Goal: Communication & Community: Answer question/provide support

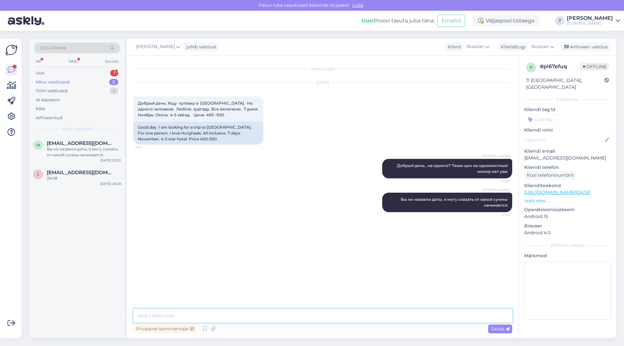
click at [292, 318] on textarea at bounding box center [322, 316] width 379 height 14
click at [275, 315] on textarea at bounding box center [322, 316] width 379 height 14
type textarea "u"
click at [74, 150] on div "Вы не назвали даты, я могу сказать от какой суммы начинается" at bounding box center [84, 152] width 74 height 12
click at [76, 176] on div "29.08" at bounding box center [84, 178] width 74 height 6
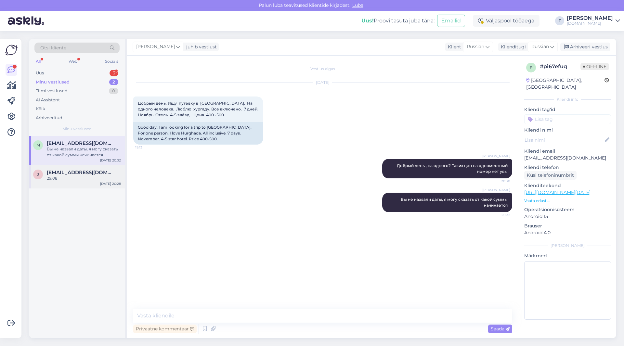
scroll to position [303, 0]
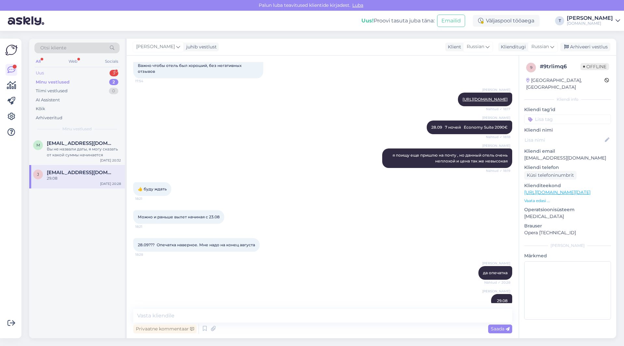
click at [72, 73] on div "Uus 3" at bounding box center [76, 73] width 85 height 9
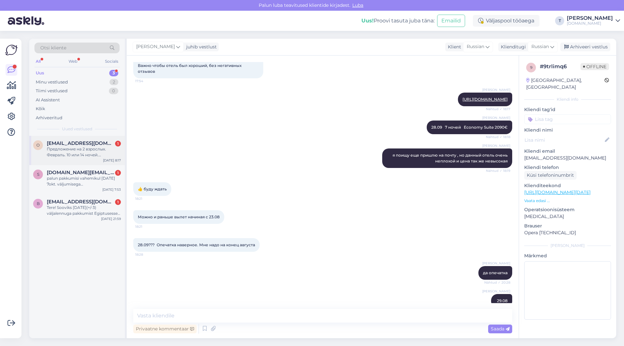
click at [76, 154] on div "Предложение на 2 взрослых. Февраль. 10 или 14 ночей. [GEOGRAPHIC_DATA]. Пхукет.…" at bounding box center [84, 152] width 74 height 12
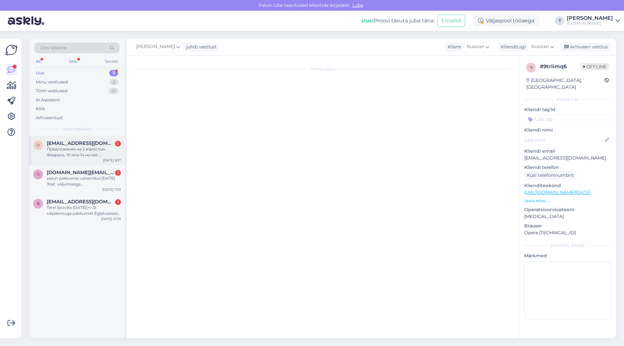
scroll to position [0, 0]
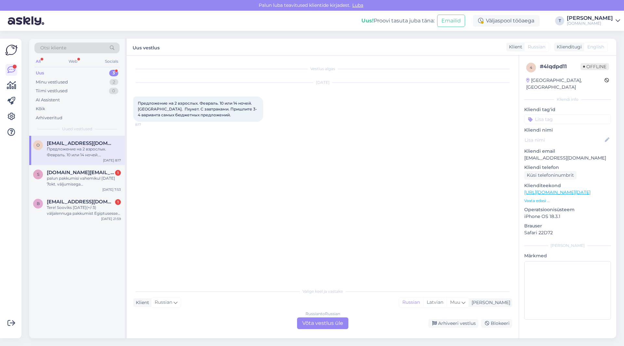
click at [322, 317] on div "Valige keel ja vastake Klient [GEOGRAPHIC_DATA] Russian Latvian Muu Russian to …" at bounding box center [322, 307] width 379 height 45
click at [321, 321] on div "Russian to Russian Võta vestlus üle" at bounding box center [322, 323] width 51 height 12
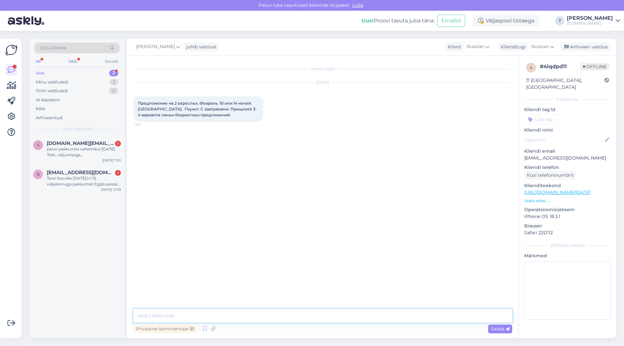
click at [239, 317] on textarea at bounding box center [322, 316] width 379 height 14
type textarea "L"
type textarea "Добрый день на почту Вам пришлю"
click at [545, 155] on p "[EMAIL_ADDRESS][DOMAIN_NAME]" at bounding box center [567, 158] width 87 height 7
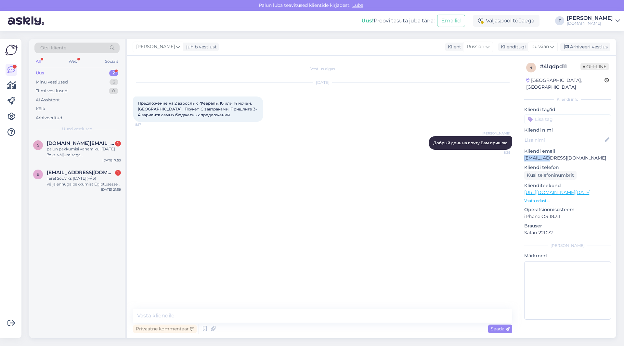
click at [545, 155] on p "[EMAIL_ADDRESS][DOMAIN_NAME]" at bounding box center [567, 158] width 87 height 7
copy p "[EMAIL_ADDRESS][DOMAIN_NAME]"
drag, startPoint x: 213, startPoint y: 115, endPoint x: 135, endPoint y: 100, distance: 80.2
click at [135, 100] on div "Предложение на 2 взрослых. Февраль. 10 или 14 ночей. [GEOGRAPHIC_DATA]. Пхукет.…" at bounding box center [198, 108] width 130 height 25
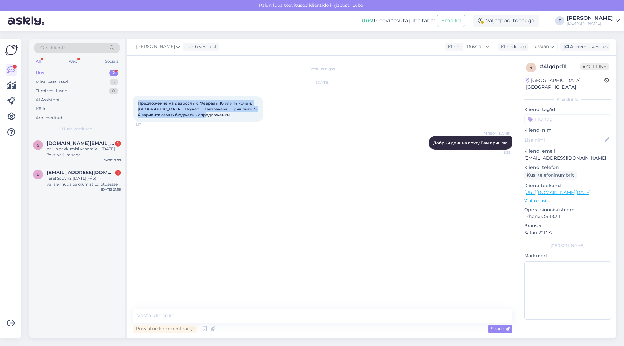
copy span "Предложение на 2 взрослых. Февраль. 10 или 14 ночей. [GEOGRAPHIC_DATA]. Пхукет.…"
click at [313, 173] on div "Vestlus algas [DATE] Предложение на 2 взрослых. Февраль. 10 или 14 ночей. [GEOG…" at bounding box center [325, 182] width 385 height 241
click at [71, 84] on div "Minu vestlused 4" at bounding box center [76, 82] width 85 height 9
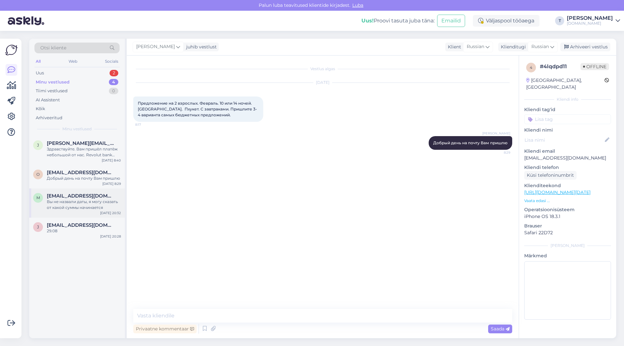
click at [66, 205] on div "Вы не назвали даты, я могу сказать от какой суммы начинается" at bounding box center [84, 205] width 74 height 12
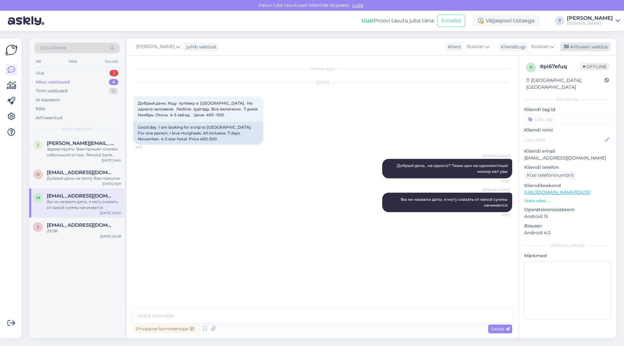
click at [577, 48] on div "Arhiveeri vestlus" at bounding box center [585, 47] width 50 height 9
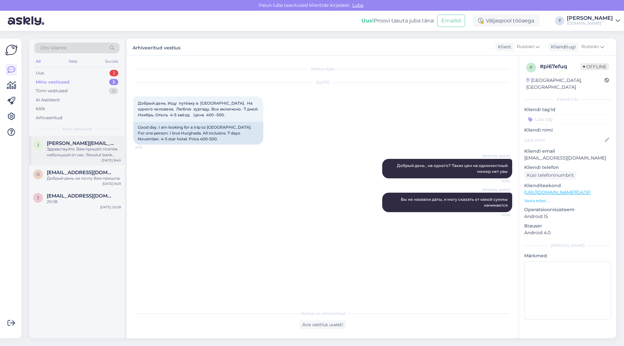
click at [67, 147] on div "Здравствуйте. Вам пришёл платёж небольшой от нас. Revolut bank Ahmetsina" at bounding box center [84, 152] width 74 height 12
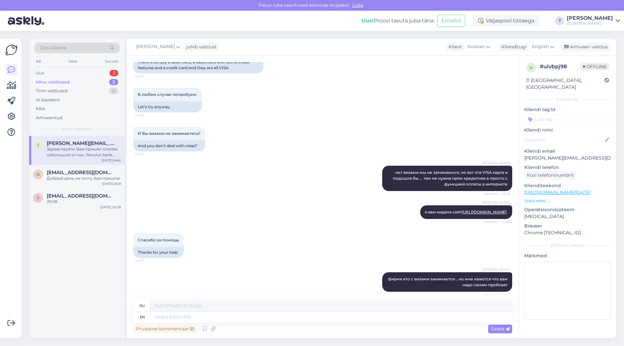
scroll to position [3022, 0]
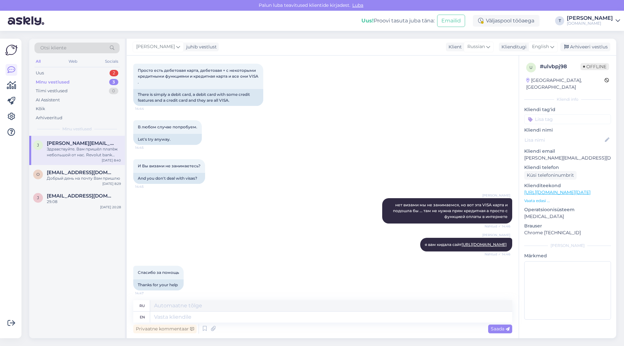
click at [554, 155] on p "[PERSON_NAME][EMAIL_ADDRESS][DOMAIN_NAME]" at bounding box center [567, 158] width 87 height 7
copy p "[PERSON_NAME][EMAIL_ADDRESS][DOMAIN_NAME]"
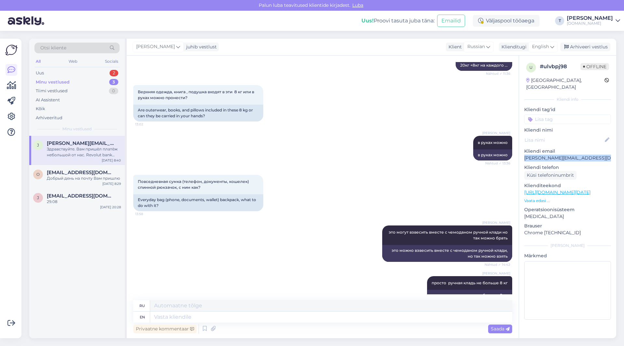
scroll to position [3835, 0]
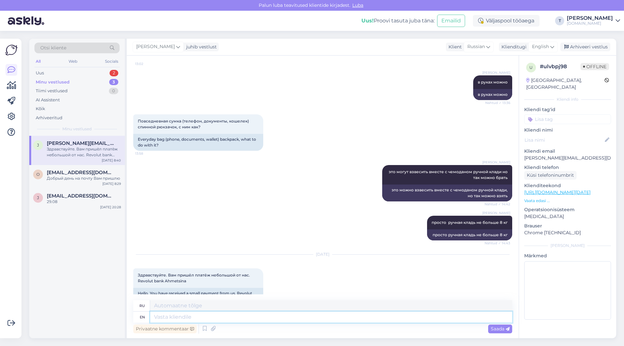
click at [225, 316] on textarea at bounding box center [331, 317] width 362 height 11
type textarea "Доброе у"
type textarea "Доброе"
type textarea "Доброе ут"
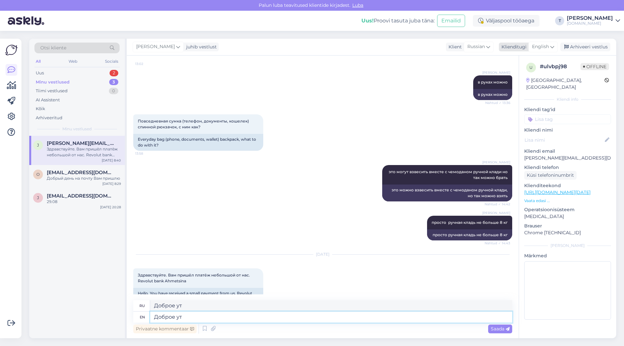
type textarea "Доброе ут"
click at [544, 48] on span "English" at bounding box center [540, 46] width 17 height 7
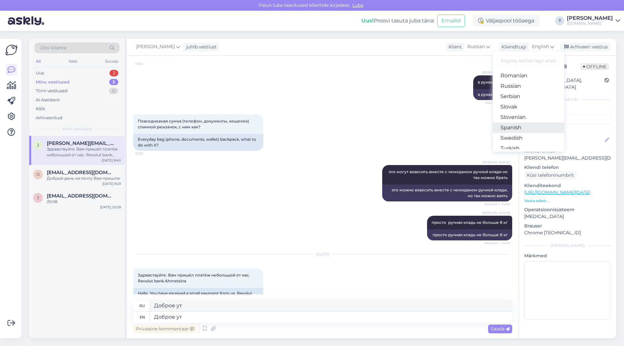
scroll to position [235, 0]
click at [515, 100] on link "Russian" at bounding box center [528, 101] width 71 height 10
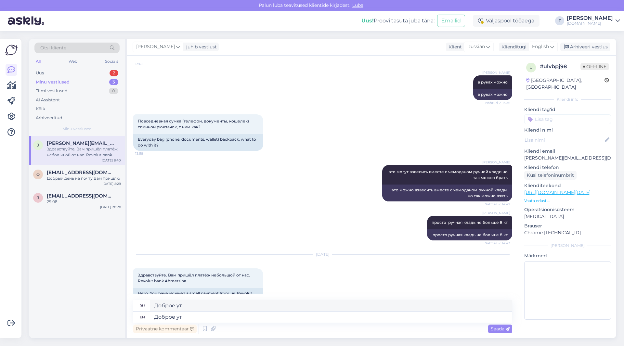
scroll to position [3826, 0]
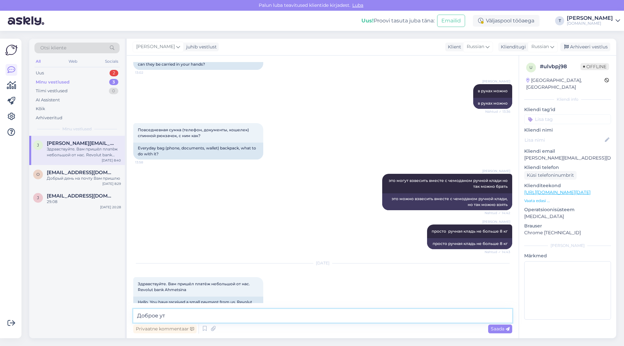
click at [183, 316] on textarea "Доброе ут" at bounding box center [322, 316] width 379 height 14
type textarea "Доброе утро , позже бухгалтер увидит , пока не вижу в системе"
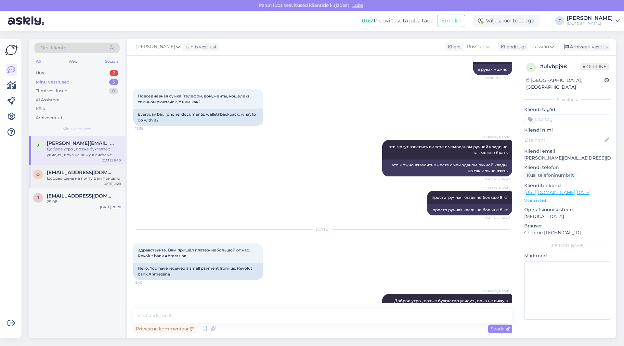
click at [74, 176] on div "Добрый день на почту Вам пришлю" at bounding box center [84, 178] width 74 height 6
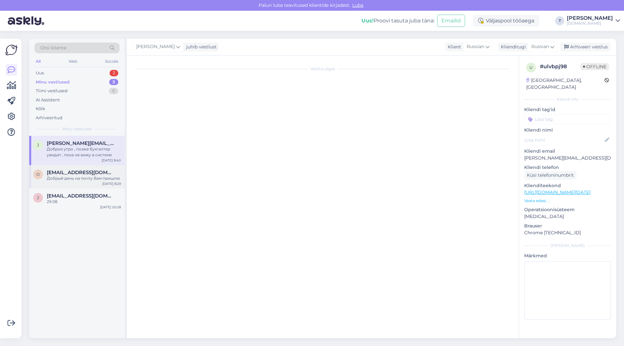
scroll to position [0, 0]
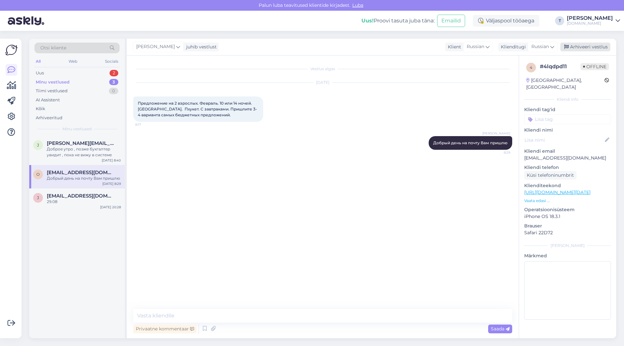
click at [593, 46] on div "Arhiveeri vestlus" at bounding box center [585, 47] width 50 height 9
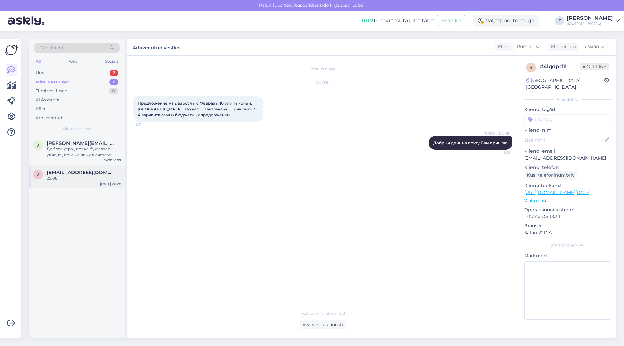
click at [84, 174] on span "[EMAIL_ADDRESS][DOMAIN_NAME]" at bounding box center [81, 173] width 68 height 6
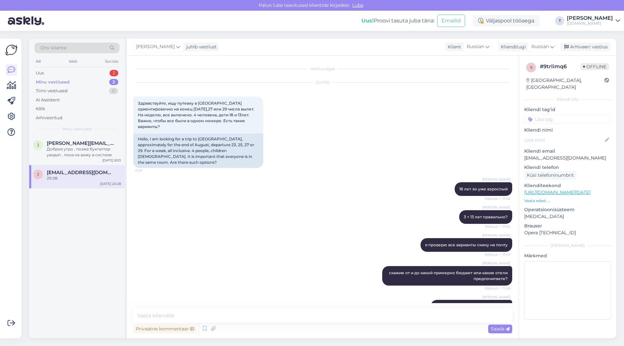
scroll to position [303, 0]
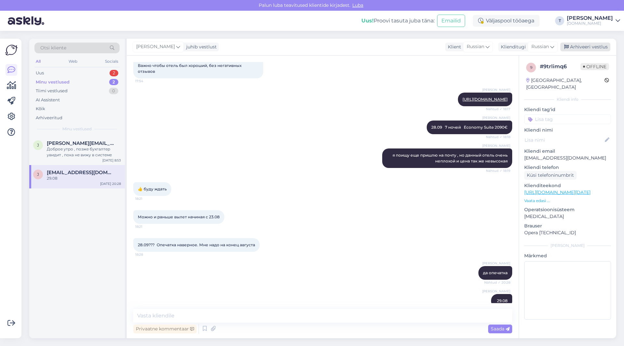
click at [574, 46] on div "Arhiveeri vestlus" at bounding box center [585, 47] width 50 height 9
